Goal: Information Seeking & Learning: Learn about a topic

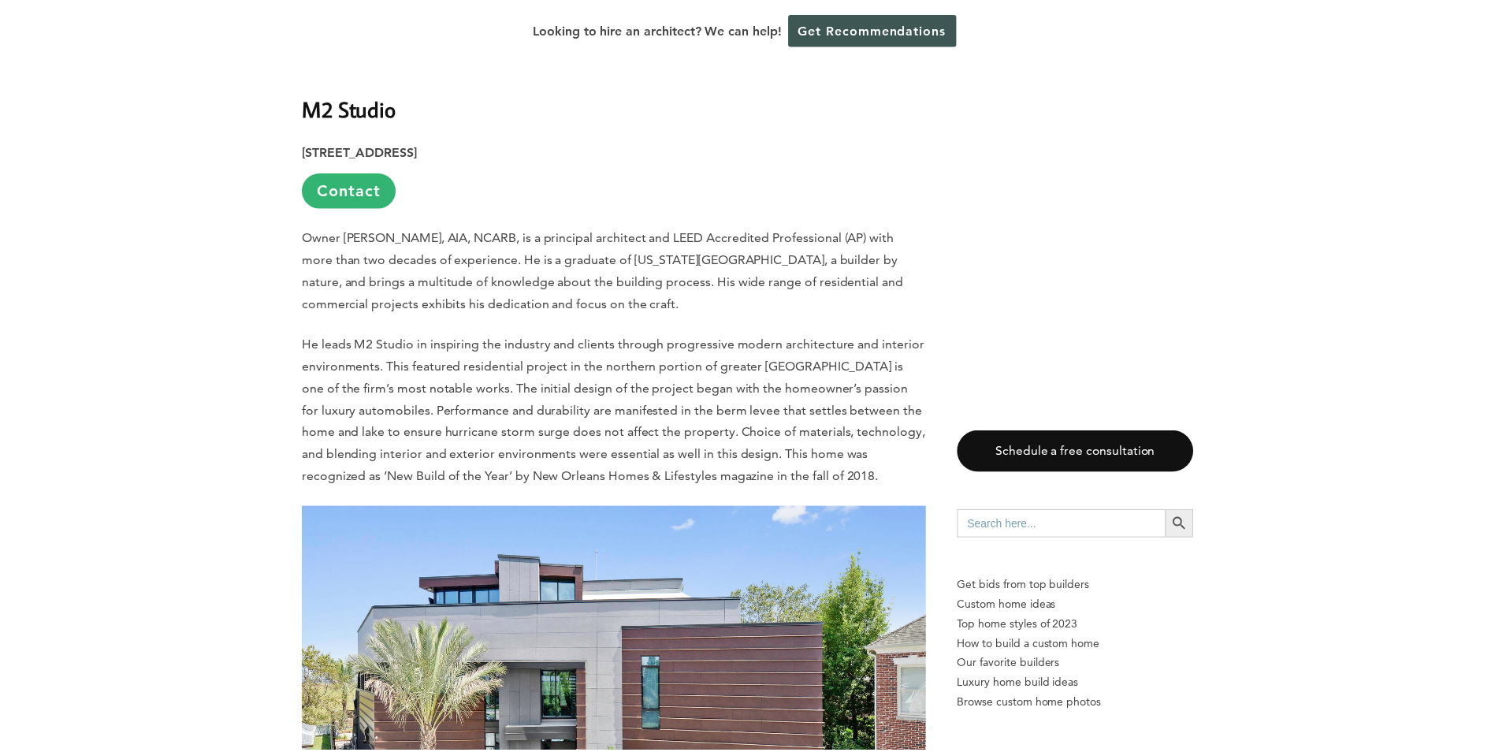
scroll to position [9536, 0]
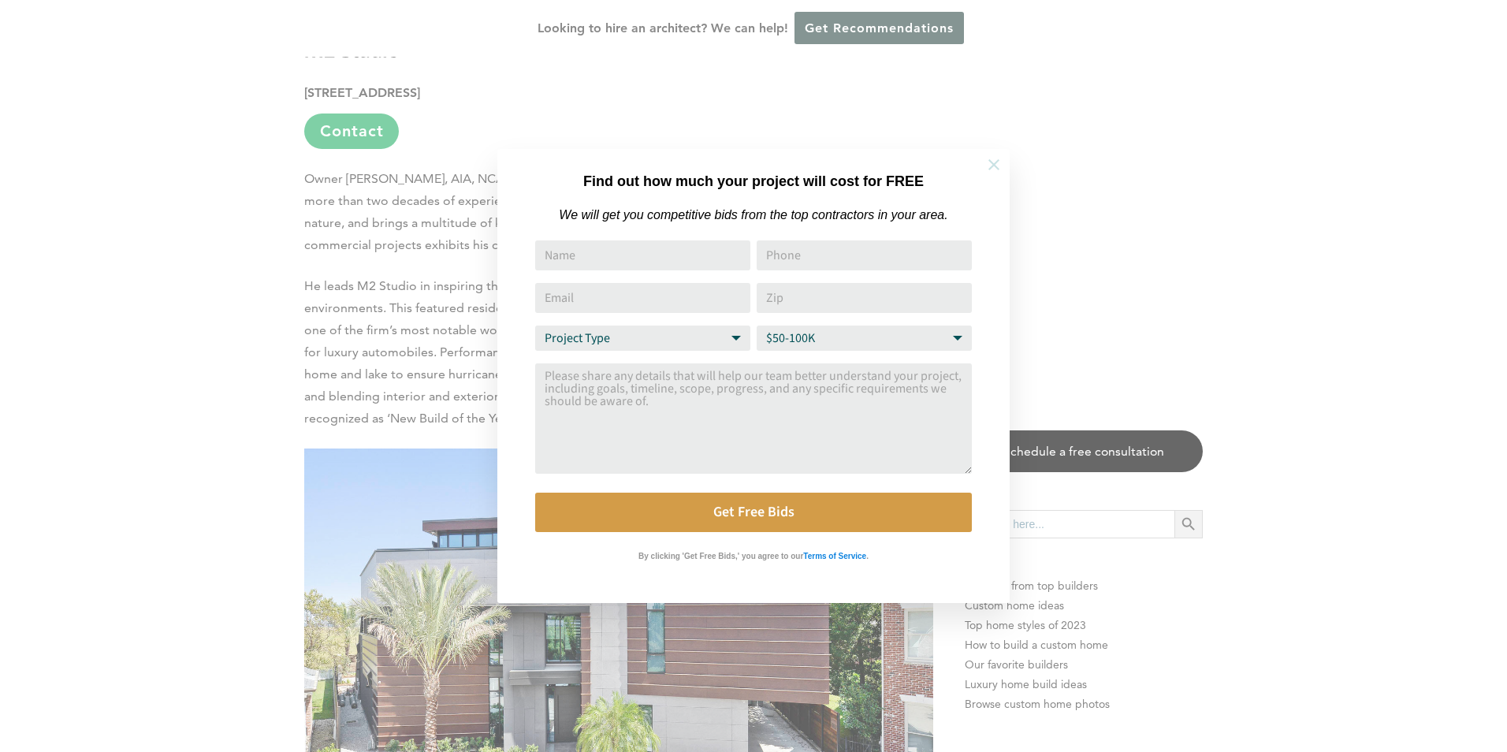
click at [986, 164] on icon at bounding box center [993, 164] width 17 height 17
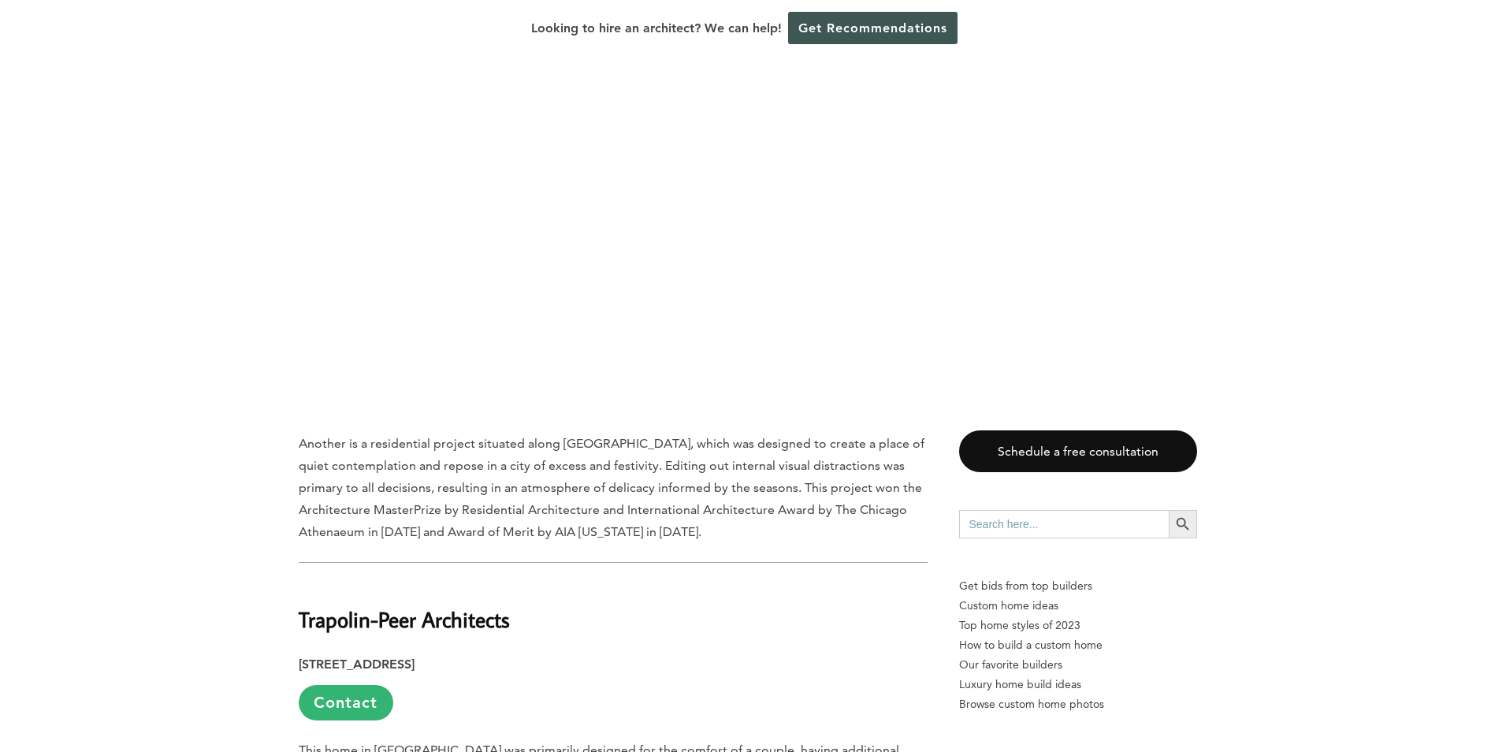
scroll to position [13791, 0]
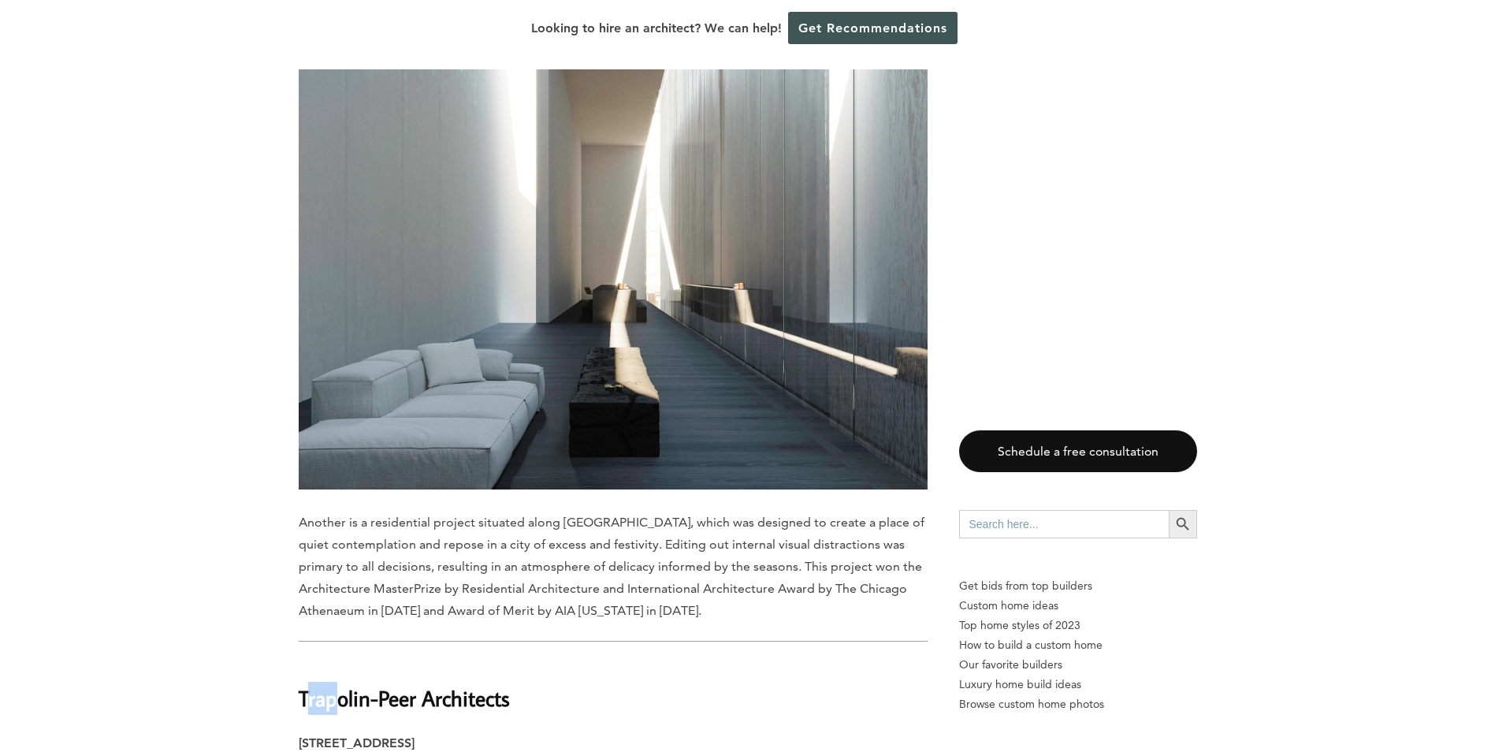
drag, startPoint x: 307, startPoint y: 377, endPoint x: 333, endPoint y: 380, distance: 26.9
click at [333, 660] on h2 "Trapolin-Peer Architects" at bounding box center [613, 687] width 629 height 54
drag, startPoint x: 333, startPoint y: 380, endPoint x: 303, endPoint y: 378, distance: 30.8
click at [303, 660] on h2 "Trapolin-Peer Architects" at bounding box center [613, 687] width 629 height 54
drag, startPoint x: 299, startPoint y: 377, endPoint x: 529, endPoint y: 368, distance: 229.5
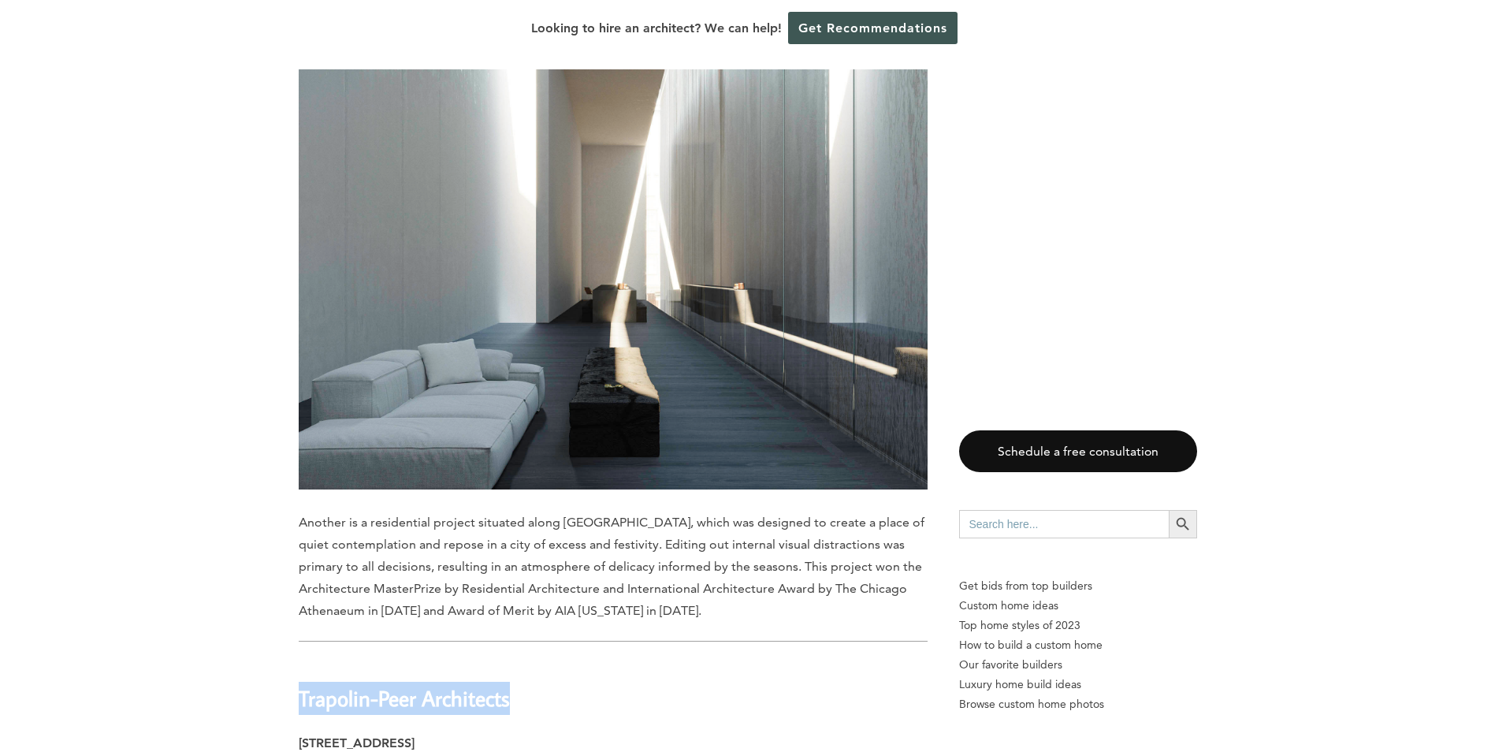
click at [529, 660] on h2 "Trapolin-Peer Architects" at bounding box center [613, 687] width 629 height 54
drag, startPoint x: 529, startPoint y: 368, endPoint x: 474, endPoint y: 369, distance: 54.4
copy h2 "Trapolin-Peer Architects"
